Goal: Information Seeking & Learning: Learn about a topic

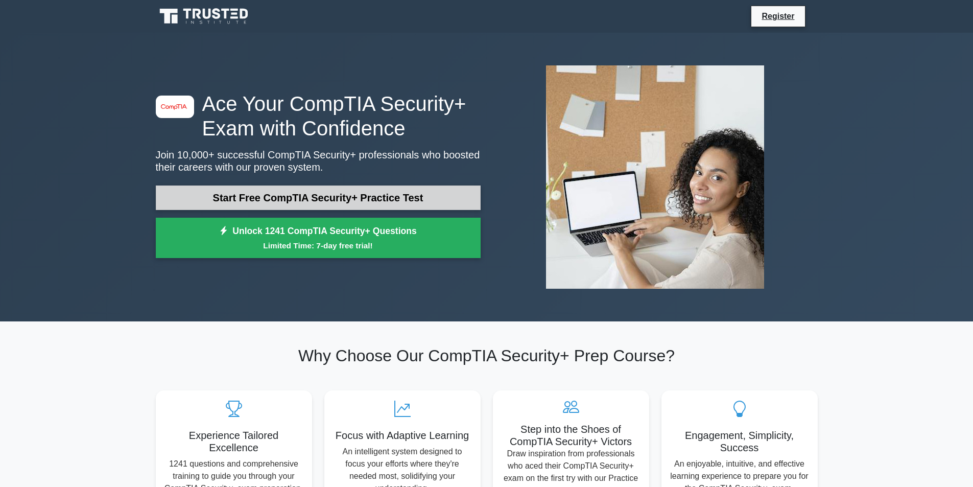
click at [250, 197] on link "Start Free CompTIA Security+ Practice Test" at bounding box center [318, 197] width 325 height 25
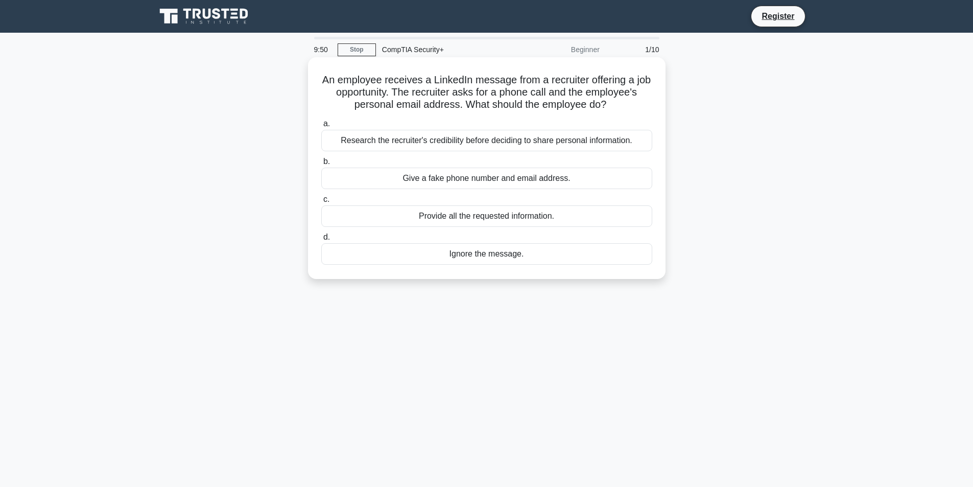
click at [448, 141] on div "Research the recruiter's credibility before deciding to share personal informat…" at bounding box center [486, 140] width 331 height 21
click at [321, 127] on input "a. Research the recruiter's credibility before deciding to share personal infor…" at bounding box center [321, 124] width 0 height 7
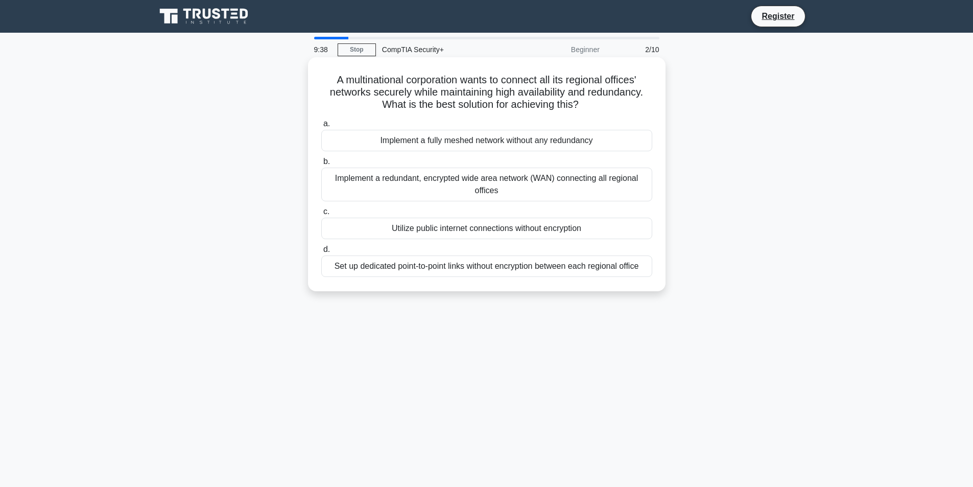
click at [452, 182] on div "Implement a redundant, encrypted wide area network (WAN) connecting all regiona…" at bounding box center [486, 185] width 331 height 34
click at [321, 165] on input "b. Implement a redundant, encrypted wide area network (WAN) connecting all regi…" at bounding box center [321, 161] width 0 height 7
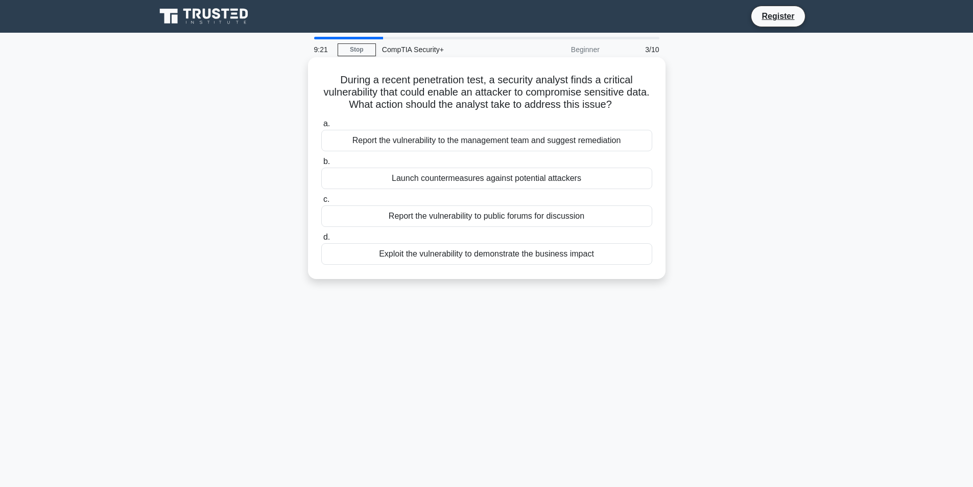
click at [425, 144] on div "Report the vulnerability to the management team and suggest remediation" at bounding box center [486, 140] width 331 height 21
click at [321, 127] on input "a. Report the vulnerability to the management team and suggest remediation" at bounding box center [321, 124] width 0 height 7
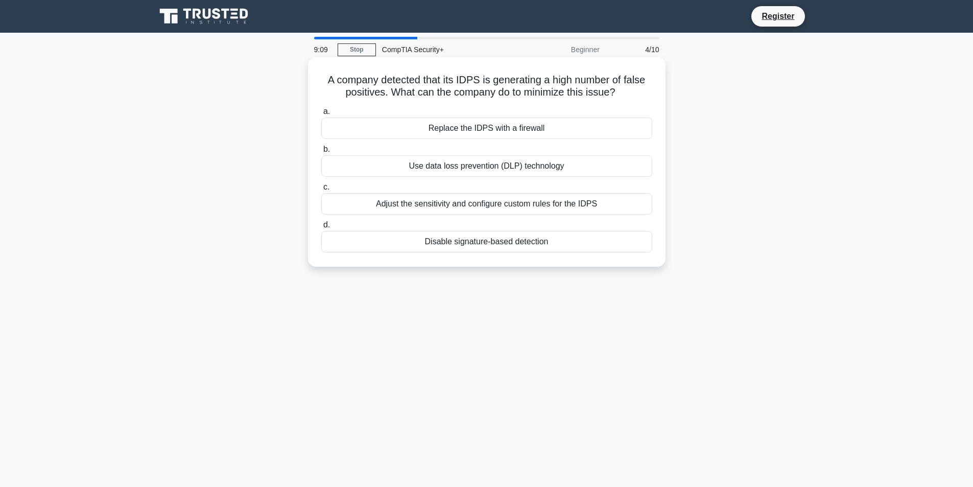
click at [480, 206] on div "Adjust the sensitivity and configure custom rules for the IDPS" at bounding box center [486, 203] width 331 height 21
click at [321, 190] on input "c. Adjust the sensitivity and configure custom rules for the IDPS" at bounding box center [321, 187] width 0 height 7
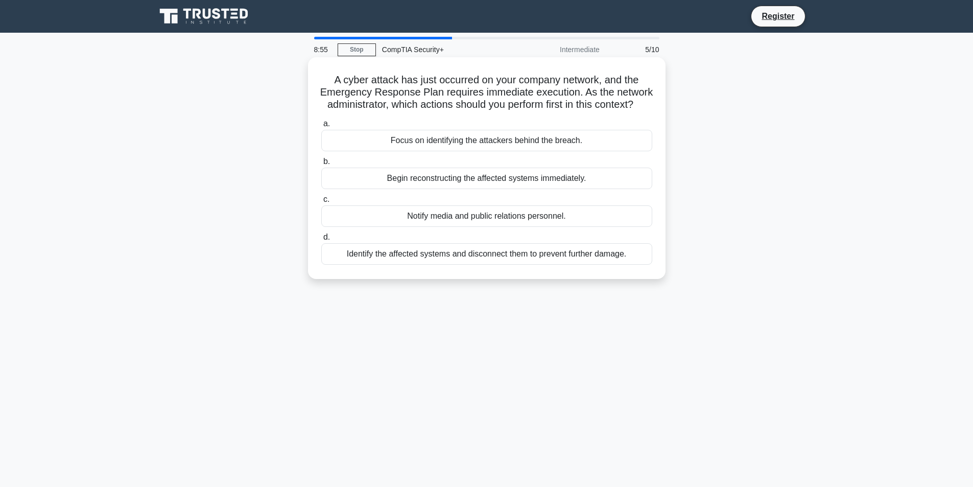
click at [468, 265] on div "Identify the affected systems and disconnect them to prevent further damage." at bounding box center [486, 253] width 331 height 21
click at [321, 241] on input "d. Identify the affected systems and disconnect them to prevent further damage." at bounding box center [321, 237] width 0 height 7
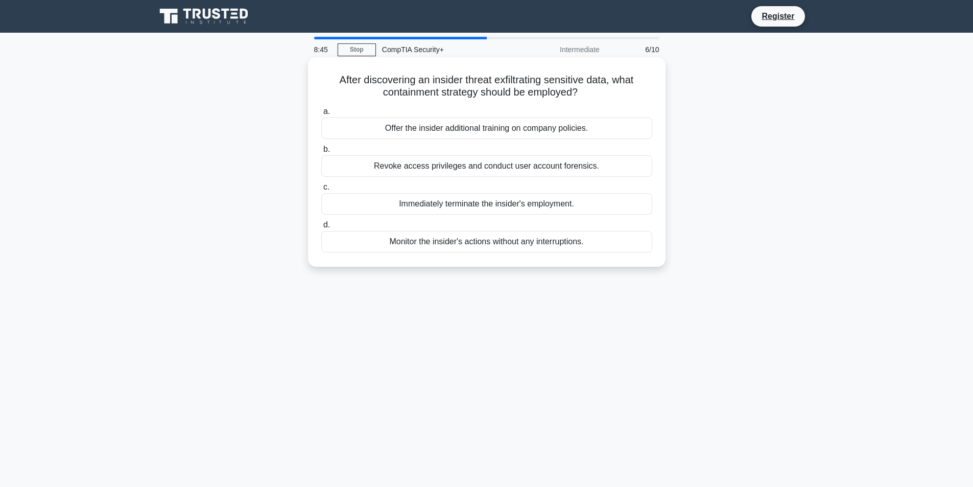
click at [454, 171] on div "Revoke access privileges and conduct user account forensics." at bounding box center [486, 165] width 331 height 21
click at [321, 153] on input "b. Revoke access privileges and conduct user account forensics." at bounding box center [321, 149] width 0 height 7
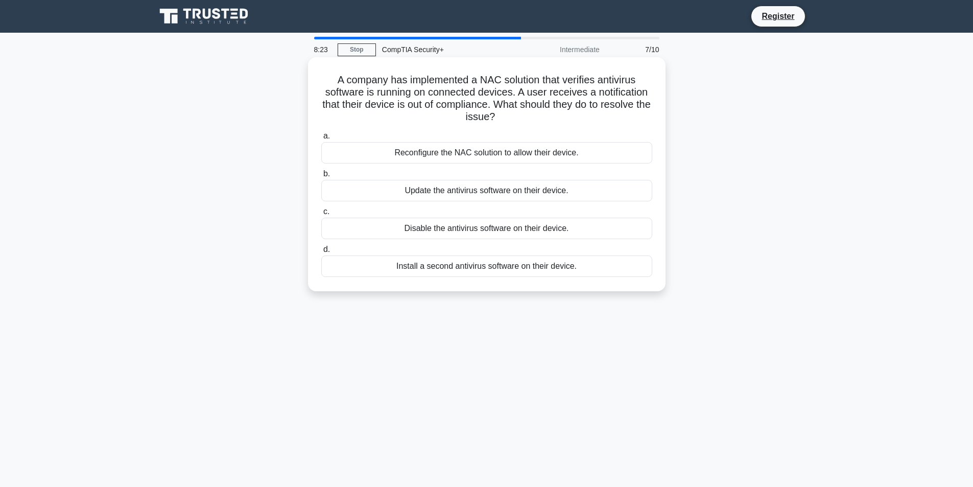
click at [452, 189] on div "Update the antivirus software on their device." at bounding box center [486, 190] width 331 height 21
click at [321, 177] on input "b. Update the antivirus software on their device." at bounding box center [321, 174] width 0 height 7
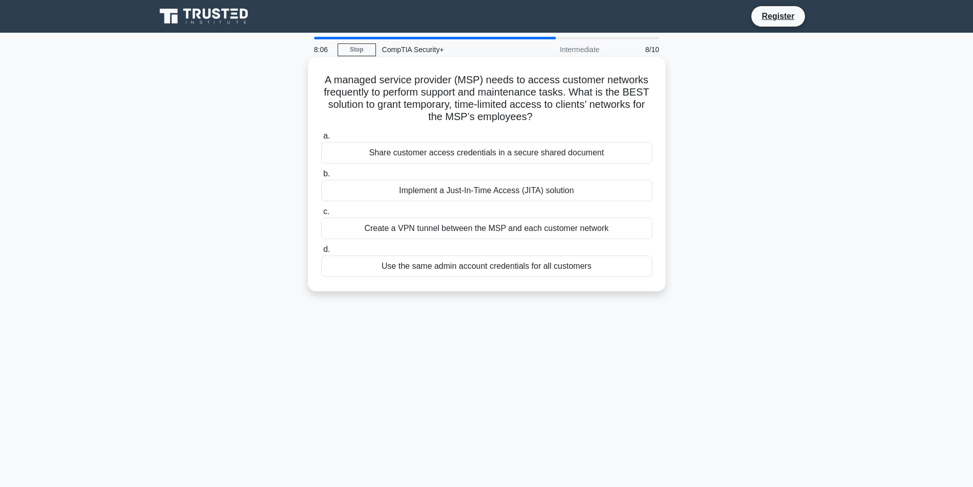
click at [463, 194] on div "Implement a Just-In-Time Access (JITA) solution" at bounding box center [486, 190] width 331 height 21
click at [321, 177] on input "b. Implement a Just-In-Time Access (JITA) solution" at bounding box center [321, 174] width 0 height 7
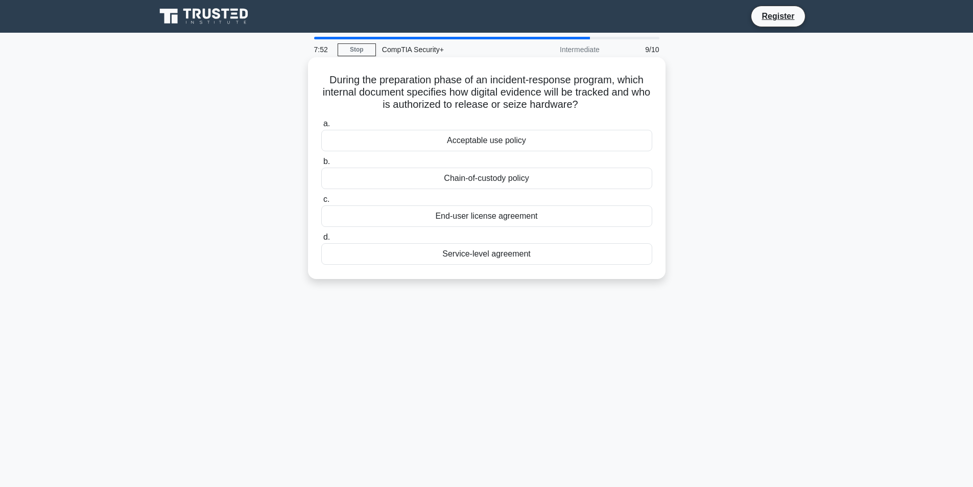
click at [475, 182] on div "Chain-of-custody policy" at bounding box center [486, 178] width 331 height 21
click at [321, 165] on input "b. Chain-of-custody policy" at bounding box center [321, 161] width 0 height 7
click at [491, 258] on div "Risk probability and impact assessment" at bounding box center [486, 253] width 331 height 21
click at [321, 241] on input "d. Risk probability and impact assessment" at bounding box center [321, 237] width 0 height 7
